Goal: Transaction & Acquisition: Download file/media

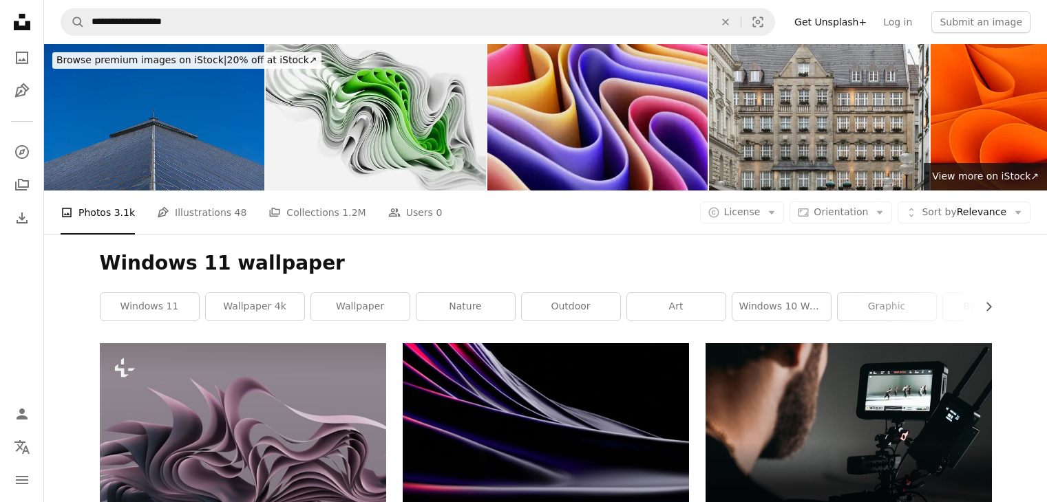
scroll to position [9427, 0]
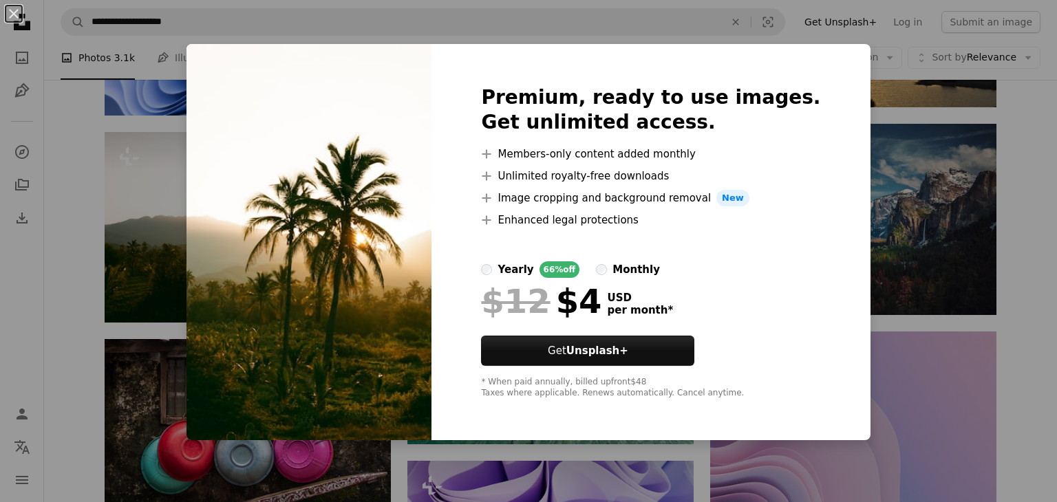
click at [895, 350] on div "An X shape Premium, ready to use images. Get unlimited access. A plus sign Memb…" at bounding box center [528, 251] width 1057 height 502
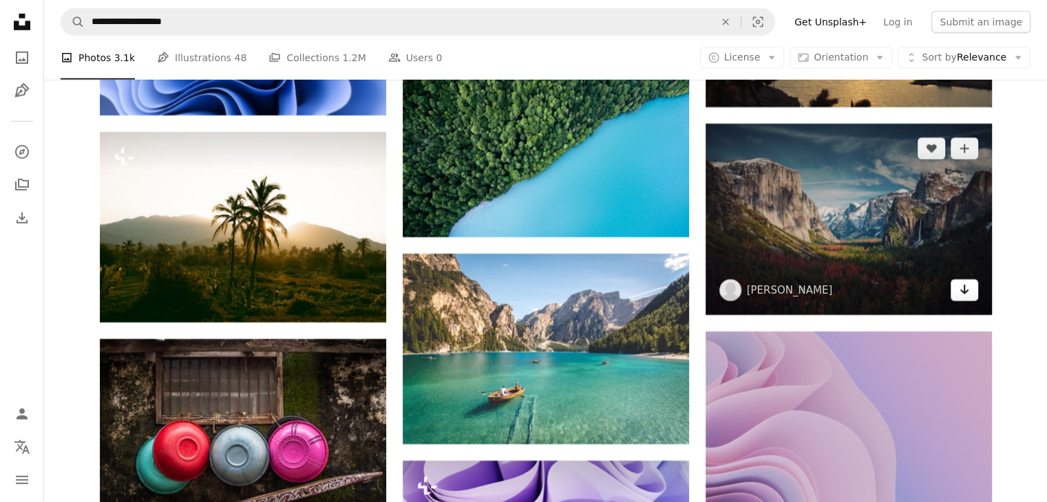
click at [967, 295] on icon "Download" at bounding box center [963, 290] width 9 height 10
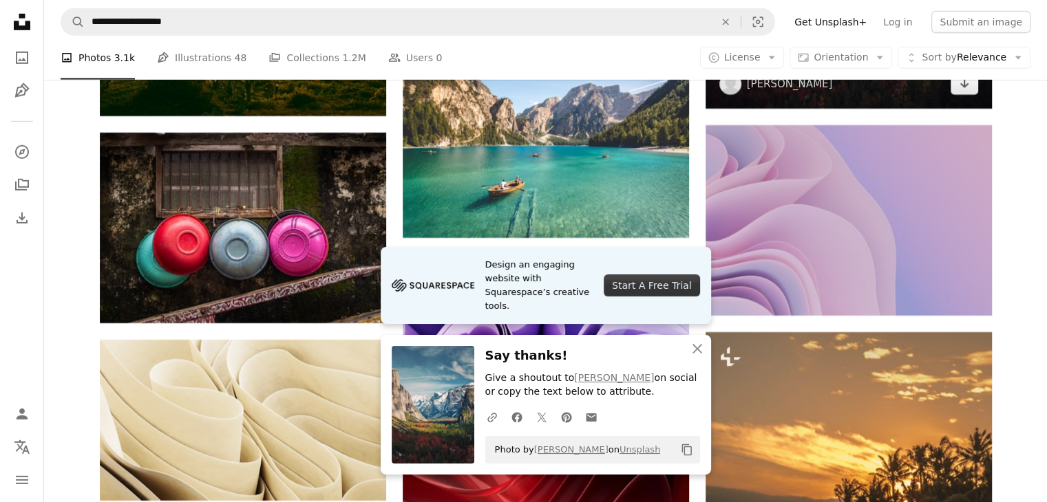
scroll to position [9840, 0]
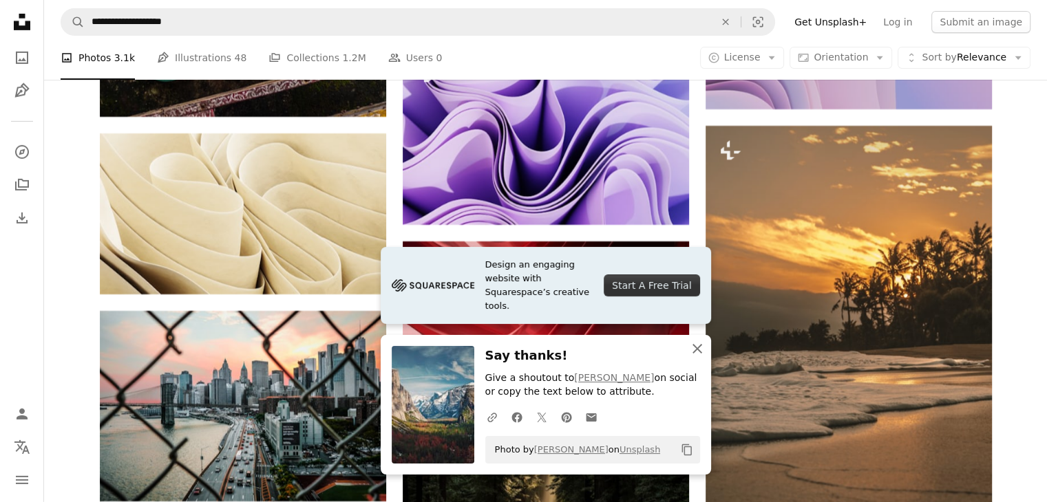
click at [702, 352] on icon "An X shape" at bounding box center [697, 349] width 17 height 17
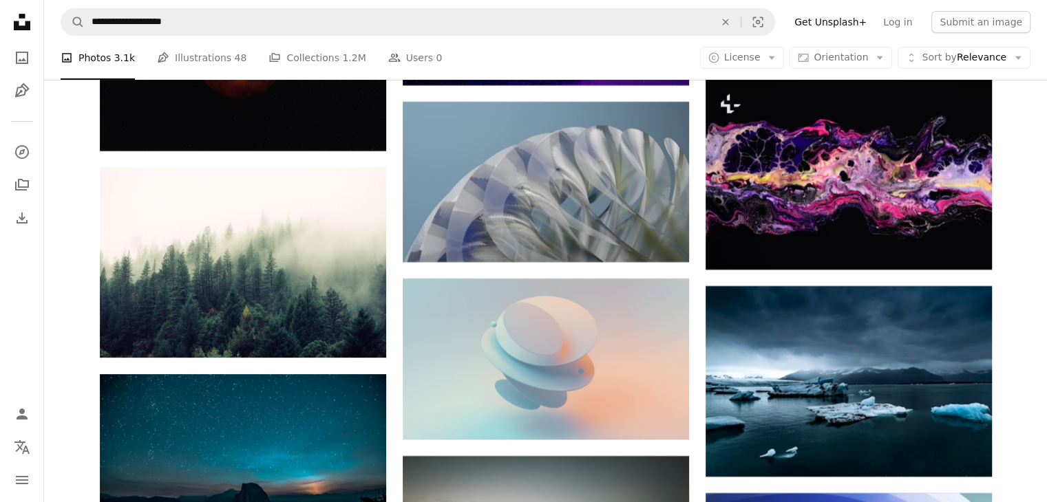
scroll to position [10941, 0]
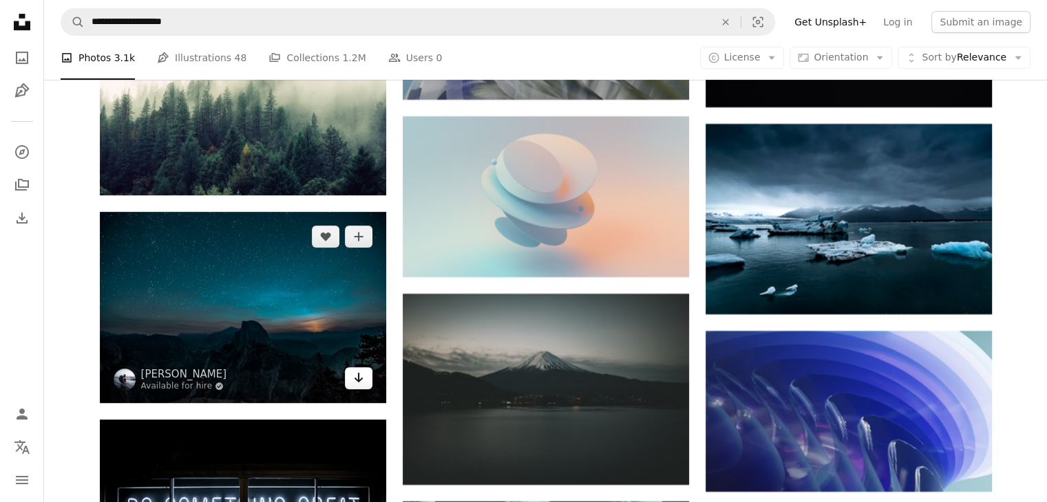
click at [360, 383] on icon "Download" at bounding box center [358, 378] width 9 height 10
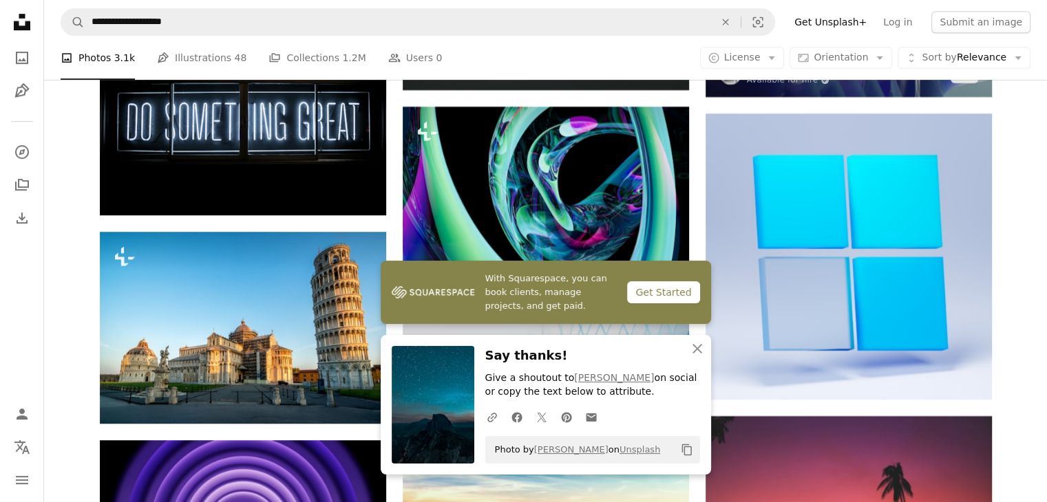
scroll to position [11422, 0]
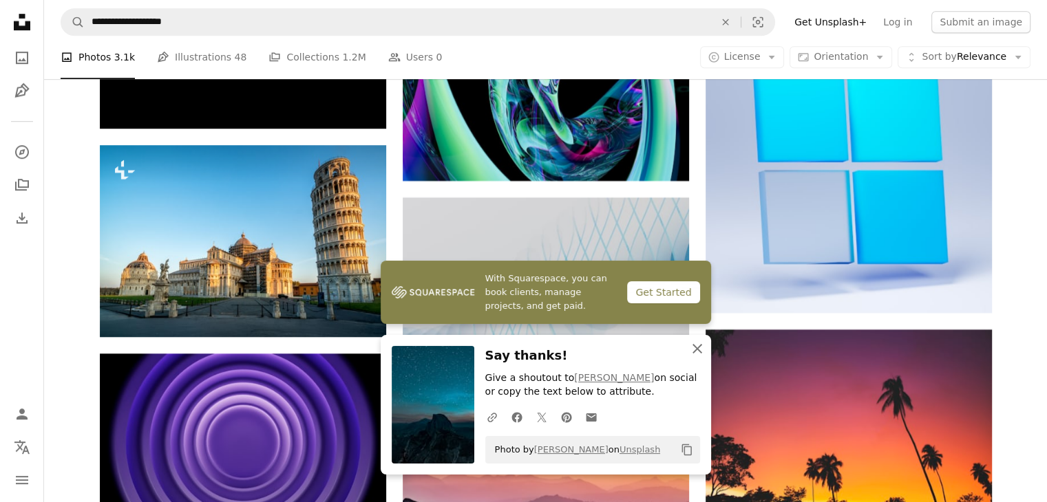
click at [702, 347] on icon "An X shape" at bounding box center [697, 349] width 17 height 17
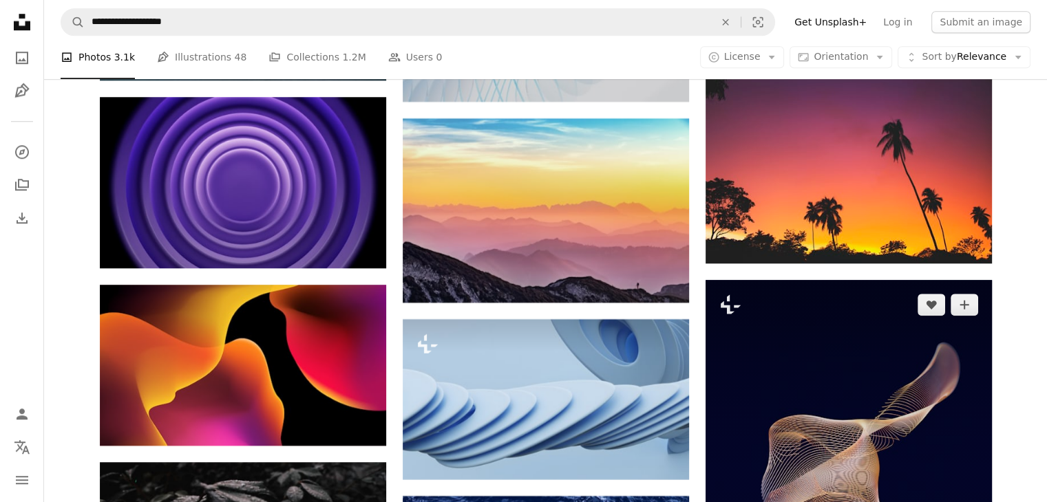
scroll to position [11698, 0]
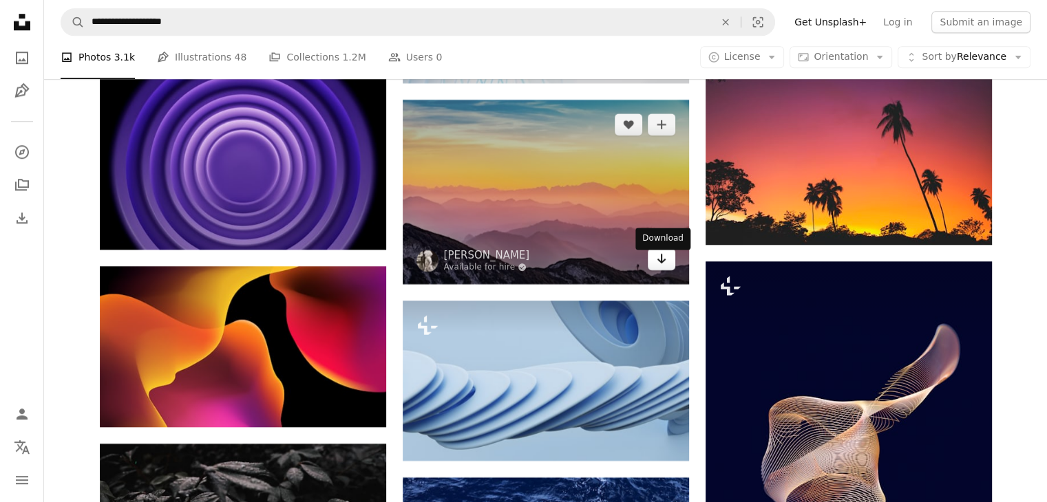
click at [665, 267] on icon "Arrow pointing down" at bounding box center [661, 258] width 11 height 17
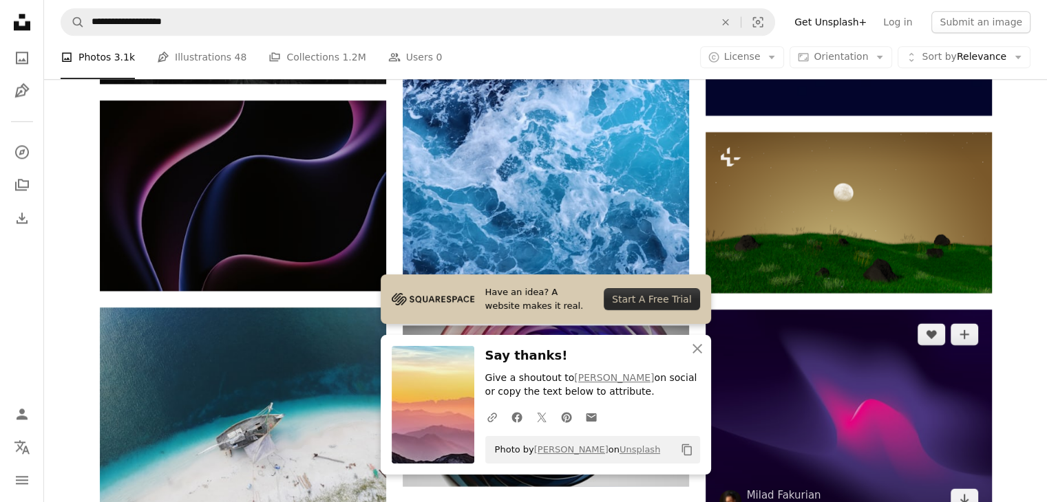
scroll to position [12455, 0]
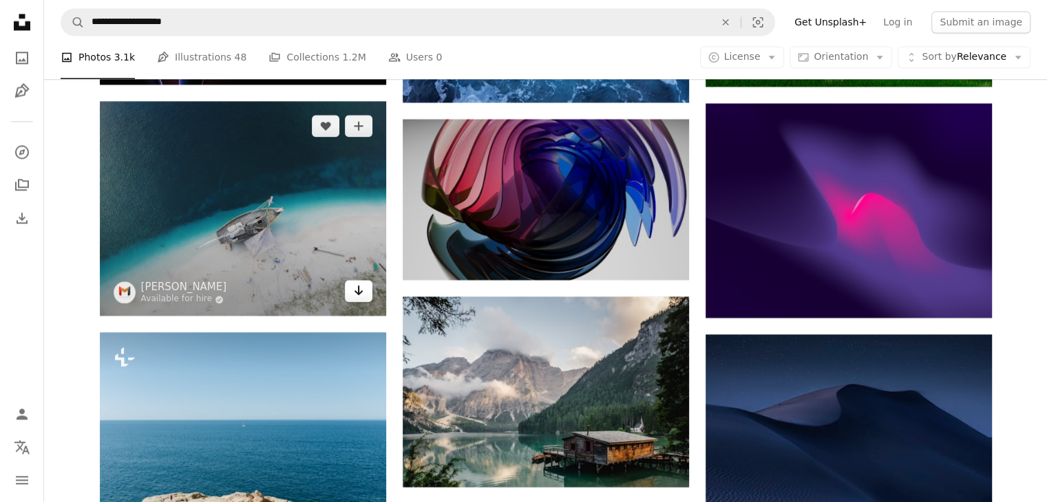
click at [358, 295] on icon "Download" at bounding box center [358, 291] width 9 height 10
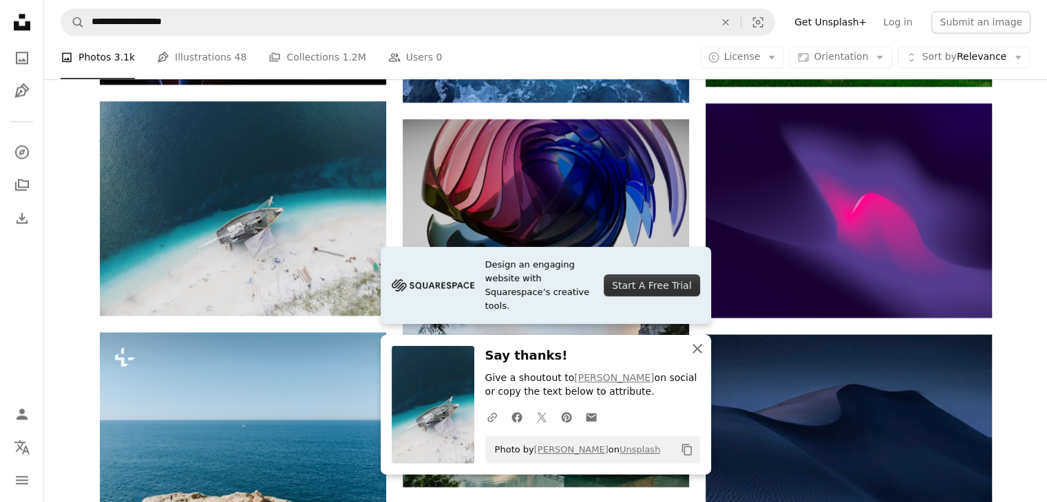
click at [697, 350] on icon "button" at bounding box center [697, 349] width 10 height 10
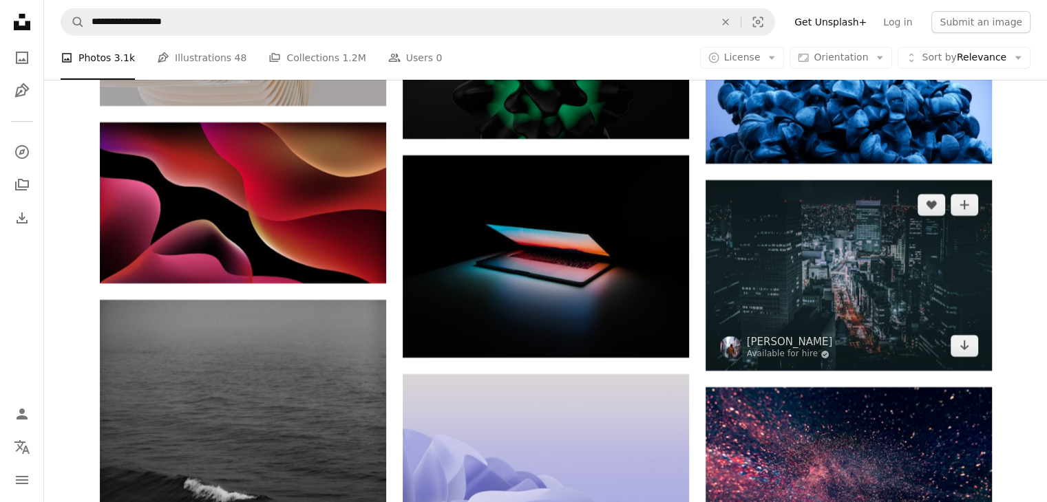
scroll to position [15551, 0]
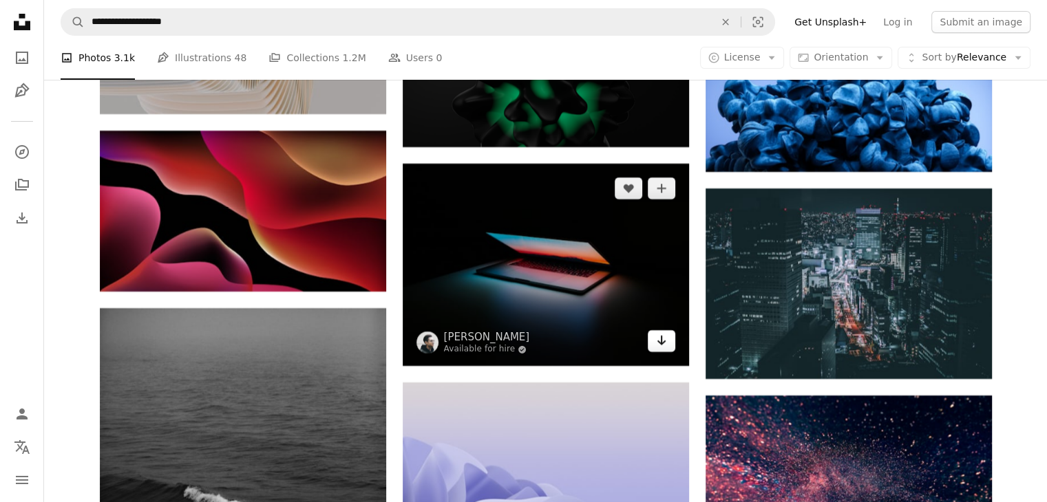
click at [665, 349] on icon "Arrow pointing down" at bounding box center [661, 340] width 11 height 17
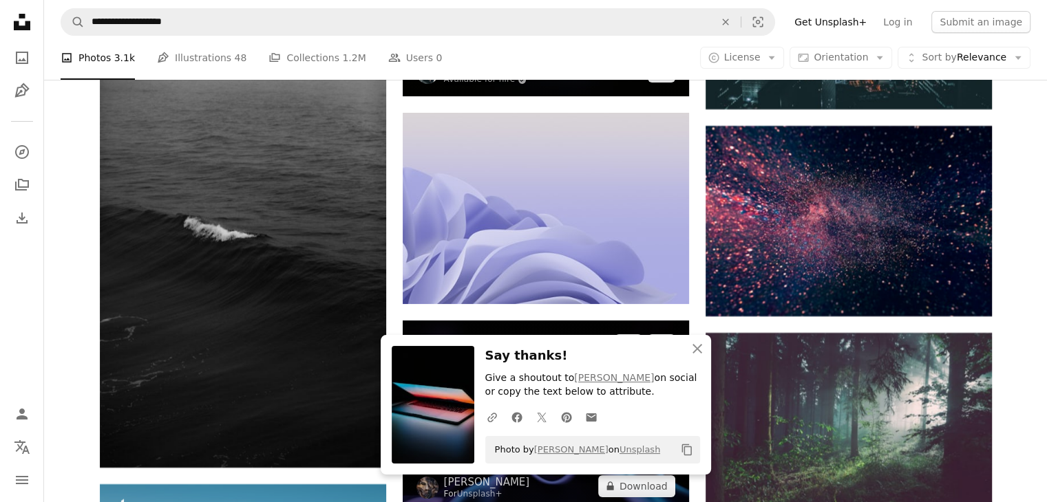
scroll to position [15826, 0]
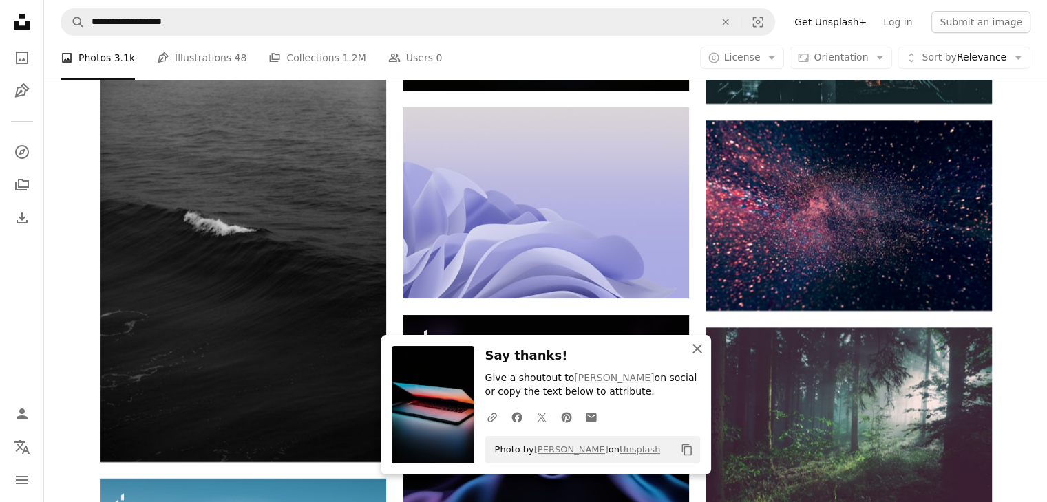
click at [698, 347] on icon "An X shape" at bounding box center [697, 349] width 17 height 17
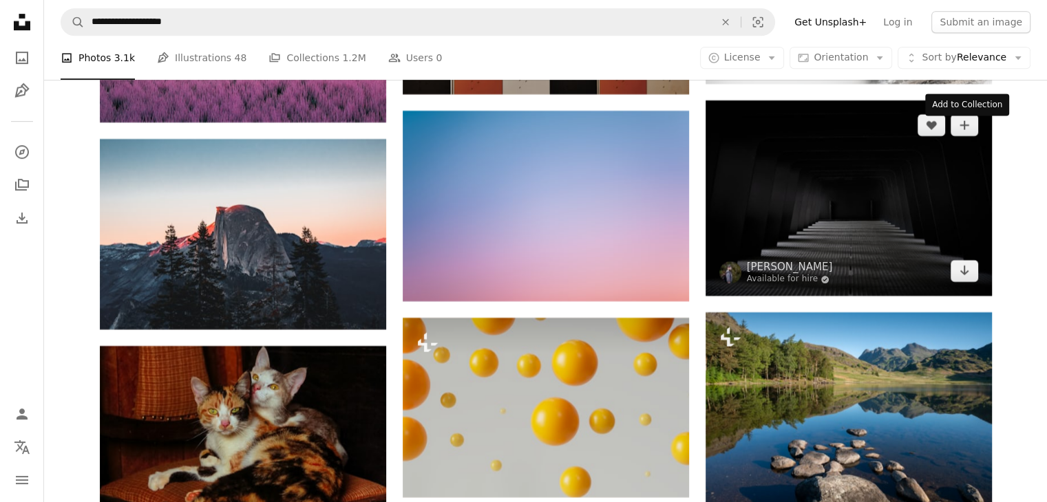
scroll to position [16445, 0]
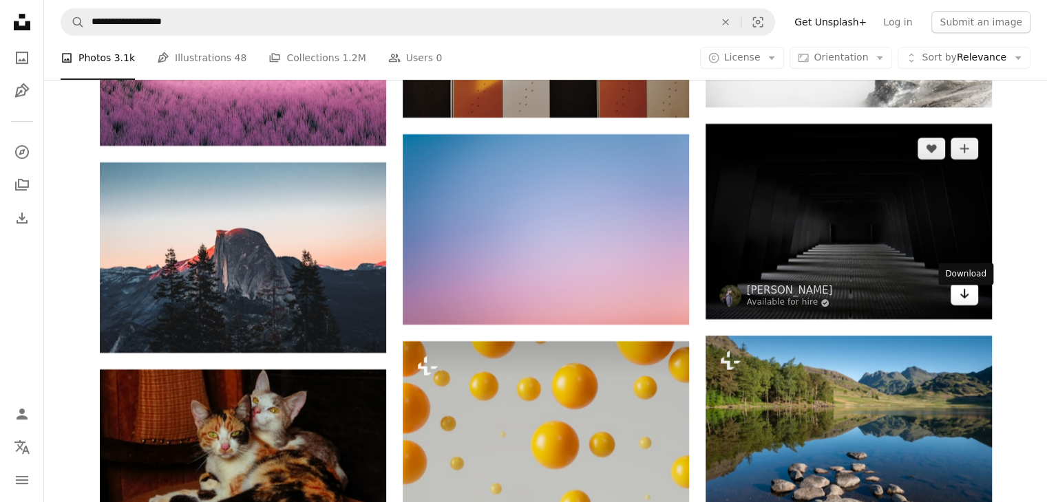
click at [967, 301] on icon "Arrow pointing down" at bounding box center [964, 294] width 11 height 17
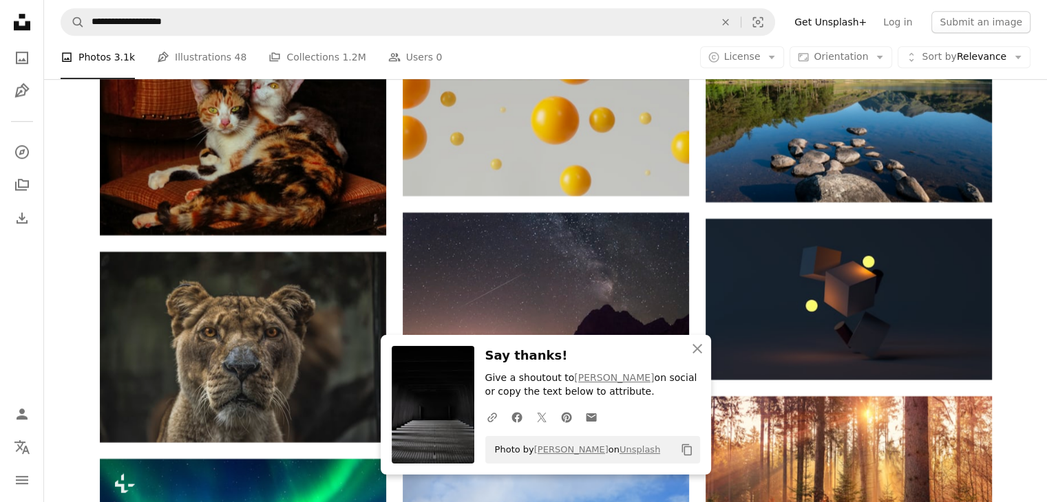
scroll to position [16927, 0]
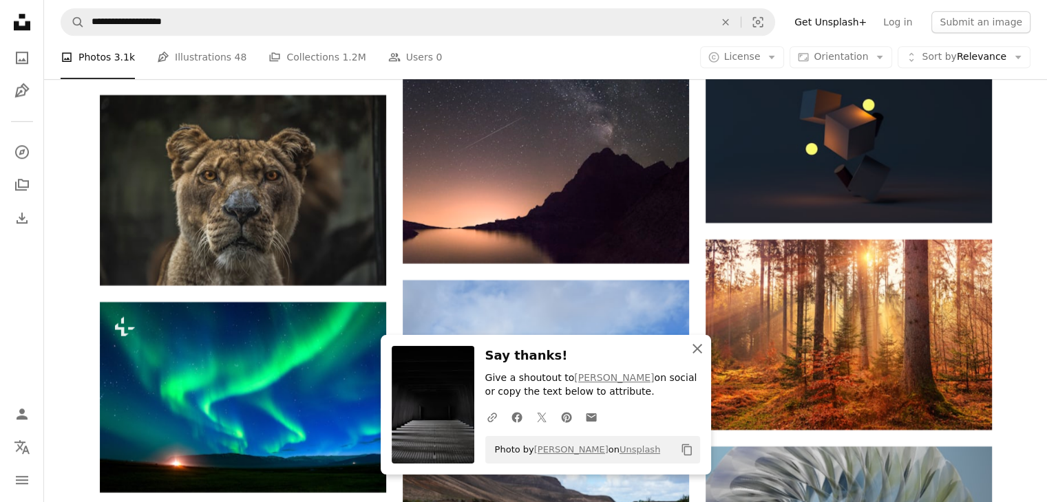
click at [705, 345] on button "An X shape Close" at bounding box center [697, 349] width 28 height 28
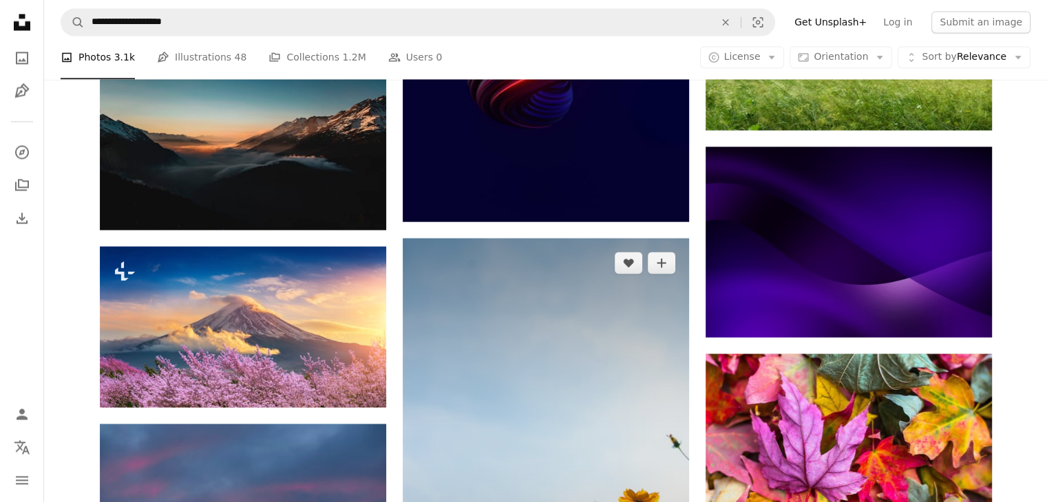
scroll to position [18166, 0]
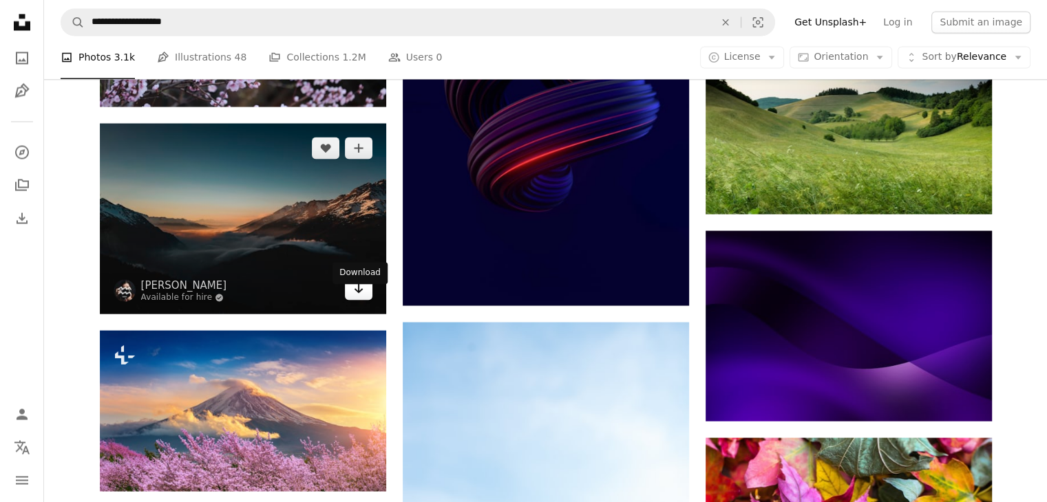
click at [360, 297] on icon "Arrow pointing down" at bounding box center [358, 288] width 11 height 17
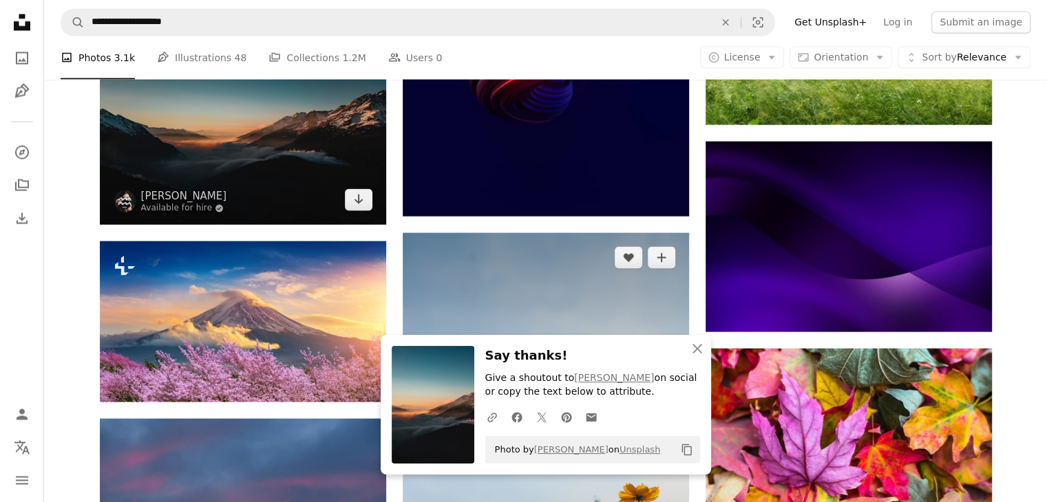
scroll to position [18441, 0]
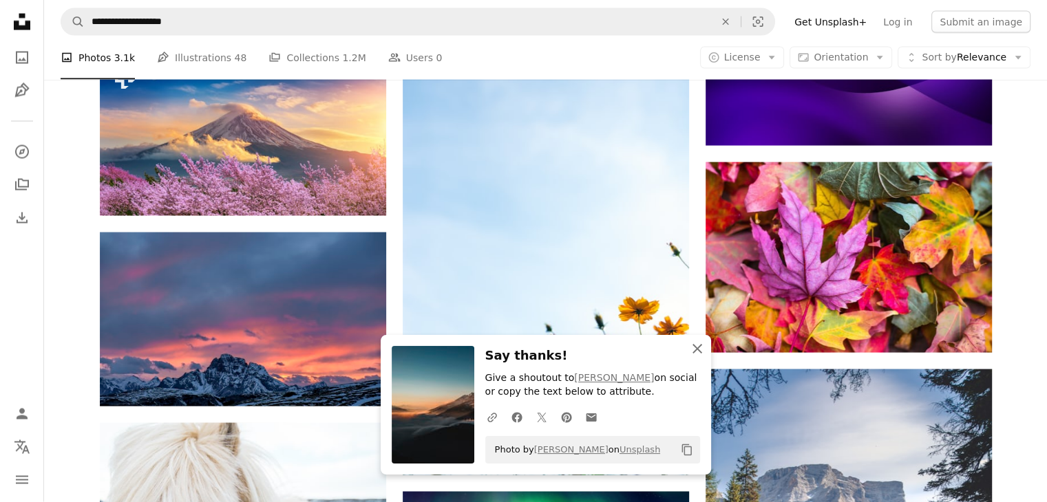
click at [694, 349] on icon "An X shape" at bounding box center [697, 349] width 17 height 17
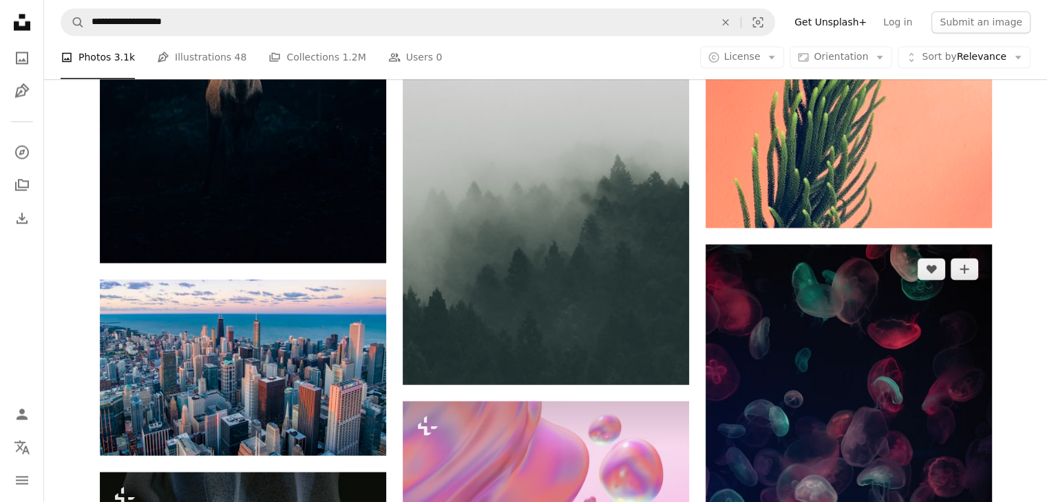
scroll to position [33923, 0]
